Goal: Find specific page/section: Find specific page/section

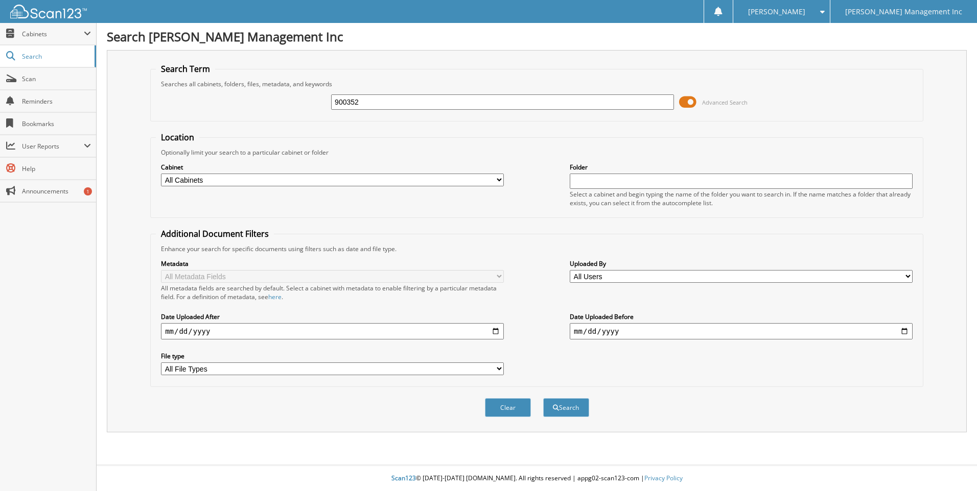
type input "900352"
click at [543, 398] on button "Search" at bounding box center [566, 407] width 46 height 19
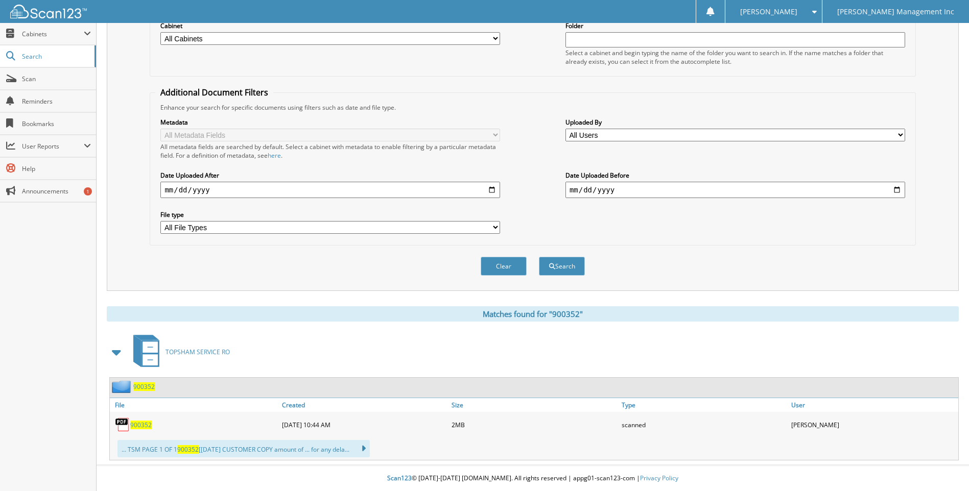
click at [135, 427] on span "900352" at bounding box center [140, 425] width 21 height 9
